Goal: Task Accomplishment & Management: Complete application form

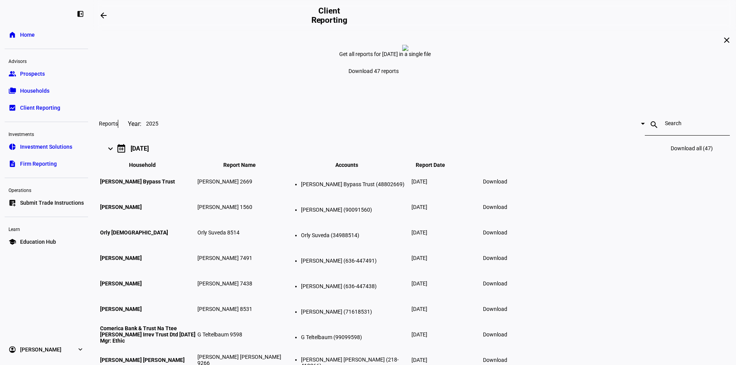
click at [38, 76] on span "Prospects" at bounding box center [32, 74] width 25 height 8
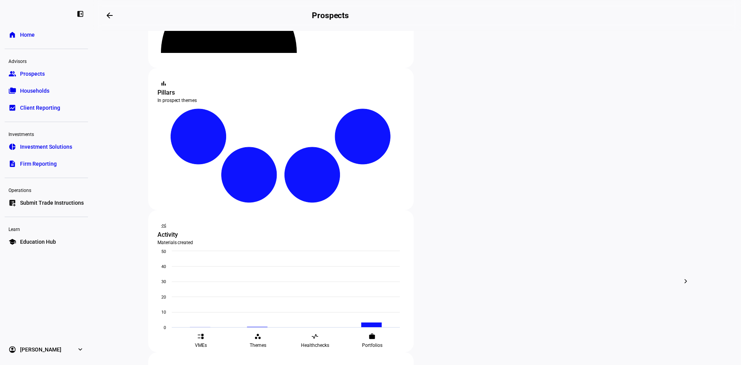
scroll to position [116, 0]
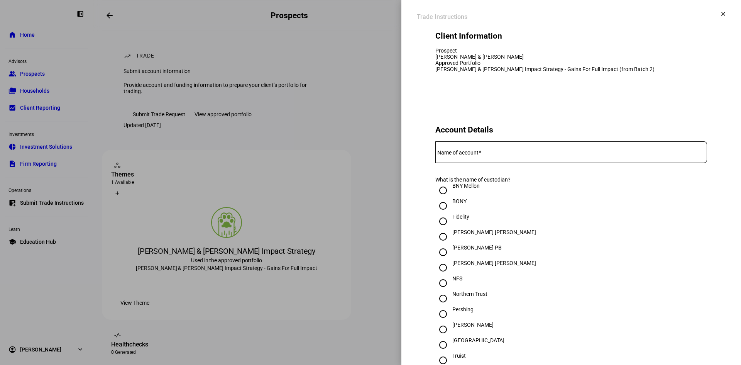
scroll to position [116, 0]
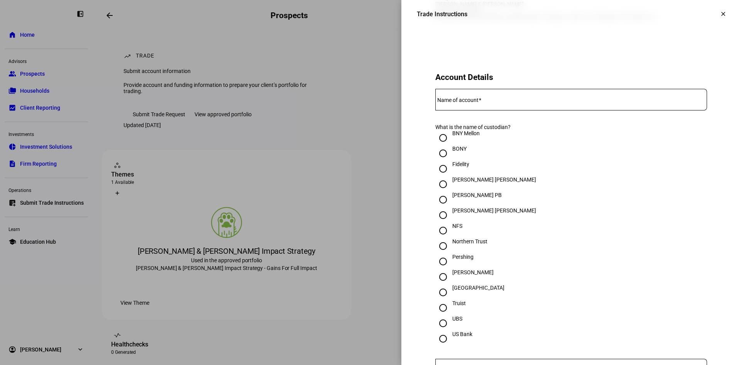
click at [436, 285] on input "[PERSON_NAME]" at bounding box center [443, 276] width 15 height 15
radio input "true"
click at [446, 103] on mat-label "Name of account" at bounding box center [458, 100] width 41 height 6
click at [446, 101] on input "Name of account" at bounding box center [572, 98] width 272 height 6
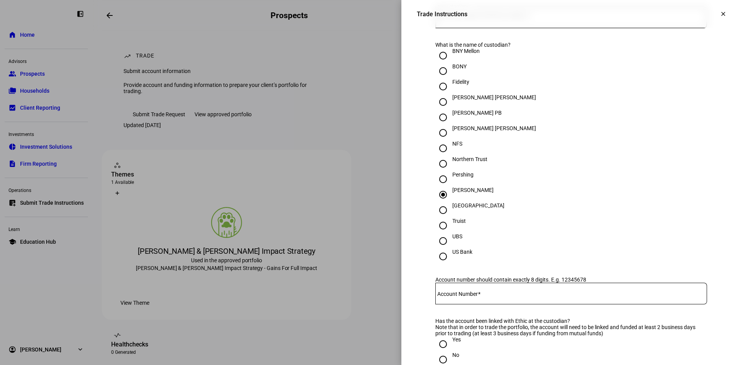
scroll to position [232, 0]
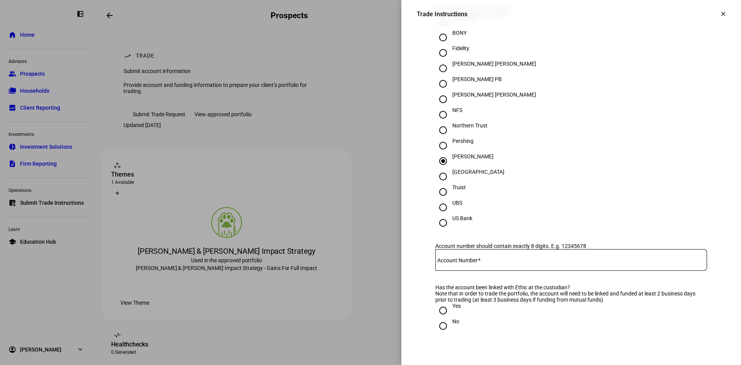
type input "[PERSON_NAME] & [PERSON_NAME] JT"
click at [173, 10] on div at bounding box center [370, 182] width 741 height 365
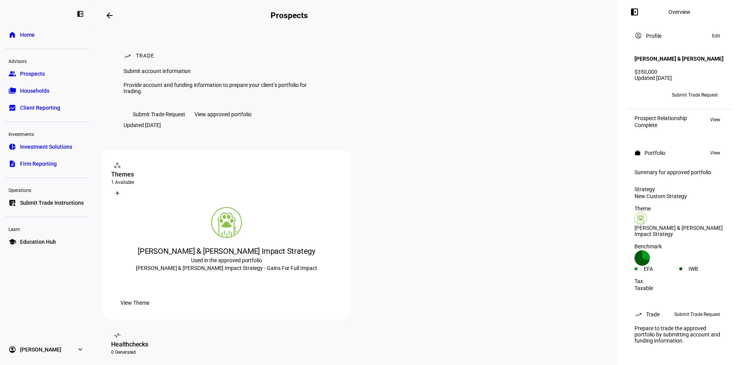
click at [114, 15] on mat-icon "arrow_backwards" at bounding box center [109, 15] width 9 height 9
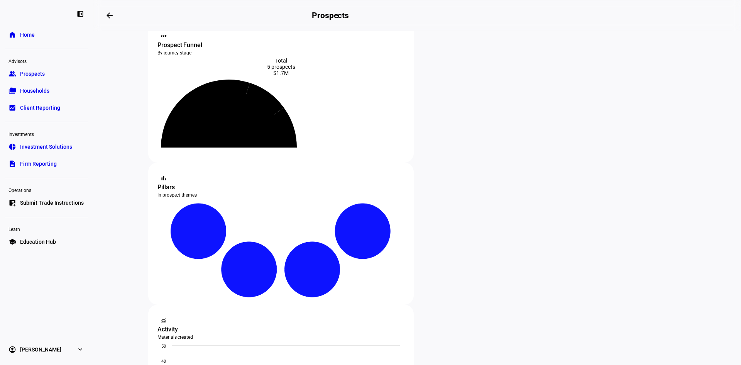
scroll to position [39, 0]
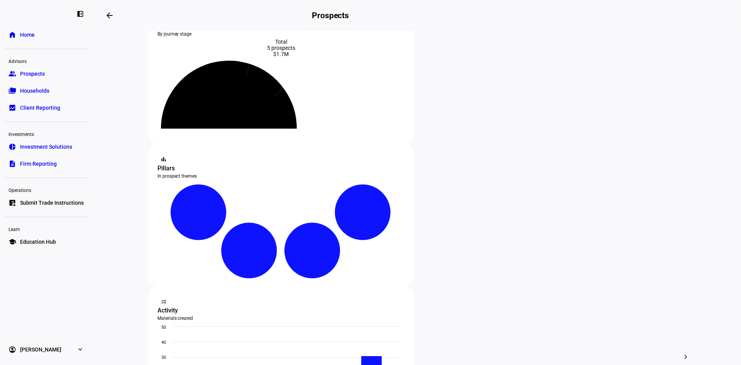
click at [52, 200] on span "Submit Trade Instructions" at bounding box center [52, 203] width 64 height 8
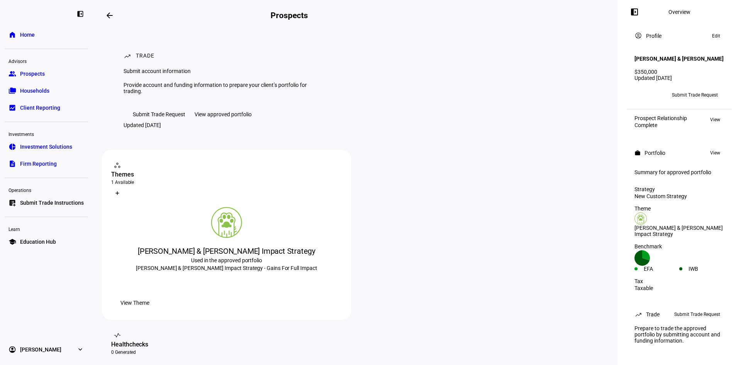
click at [62, 73] on link "group Prospects" at bounding box center [46, 73] width 83 height 15
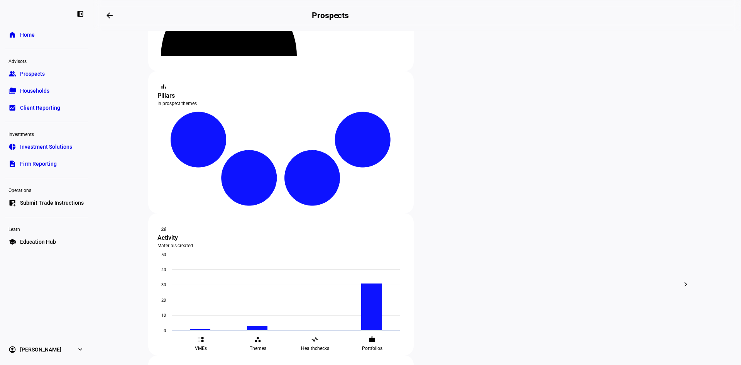
scroll to position [116, 0]
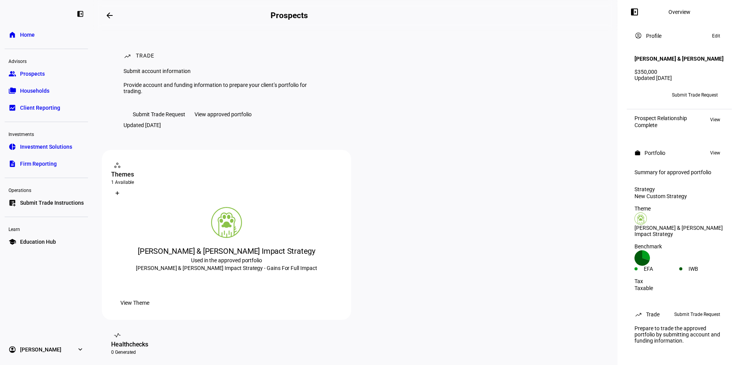
click at [242, 117] on div "View approved portfolio" at bounding box center [223, 114] width 57 height 6
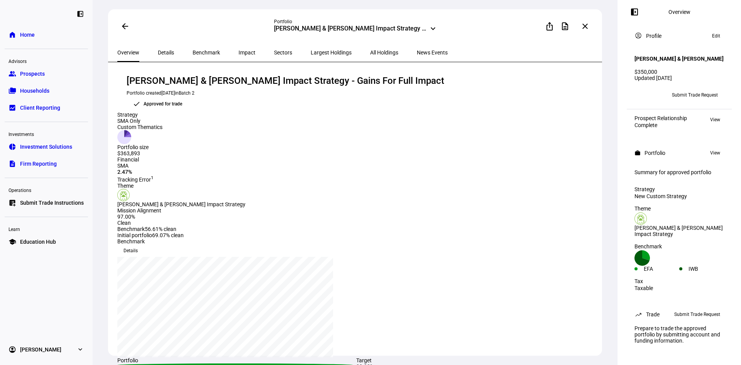
click at [125, 27] on mat-icon "arrow_back" at bounding box center [124, 26] width 9 height 9
